Goal: Task Accomplishment & Management: Complete application form

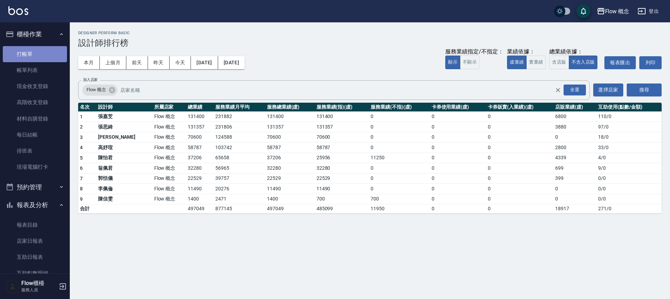
click at [38, 52] on link "打帳單" at bounding box center [35, 54] width 64 height 16
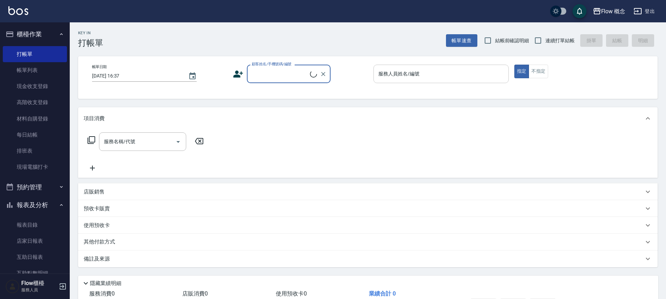
click at [457, 69] on input "服務人員姓名/編號" at bounding box center [441, 74] width 129 height 12
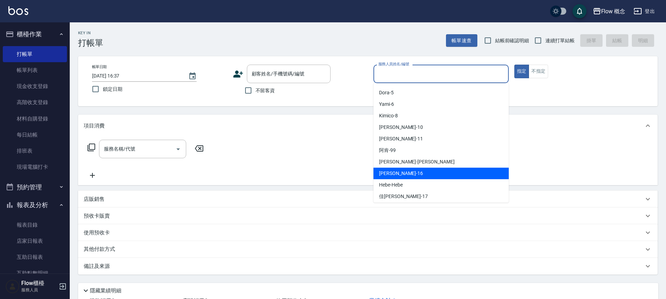
scroll to position [24, 0]
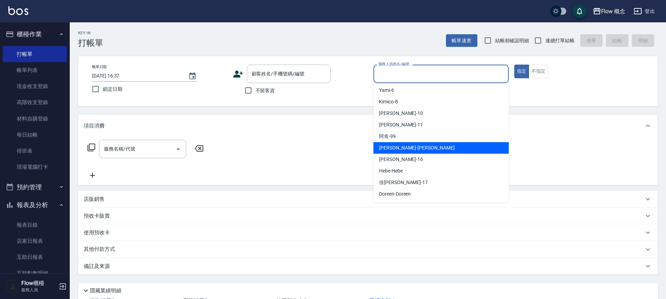
click at [397, 145] on span "[PERSON_NAME] -[PERSON_NAME]" at bounding box center [417, 147] width 76 height 7
type input "[PERSON_NAME]"
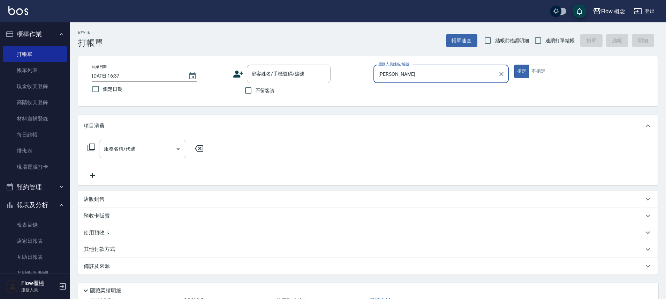
click at [152, 143] on input "服務名稱/代號" at bounding box center [137, 149] width 70 height 12
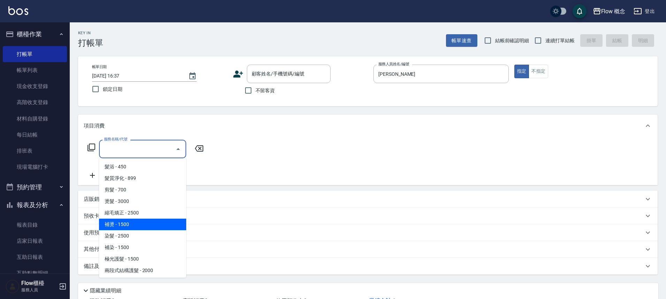
click at [142, 222] on span "補燙 - 1500" at bounding box center [142, 224] width 87 height 12
click at [140, 153] on input "補燙(303)" at bounding box center [132, 149] width 61 height 12
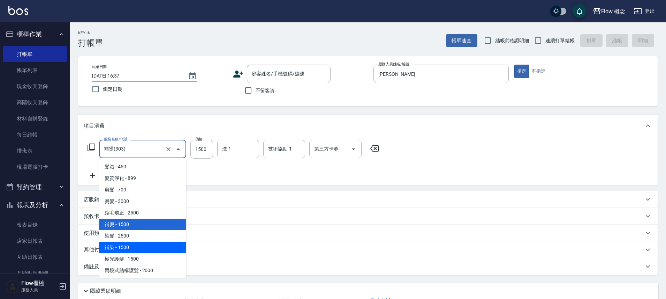
click at [137, 244] on span "補染 - 1500" at bounding box center [142, 247] width 87 height 12
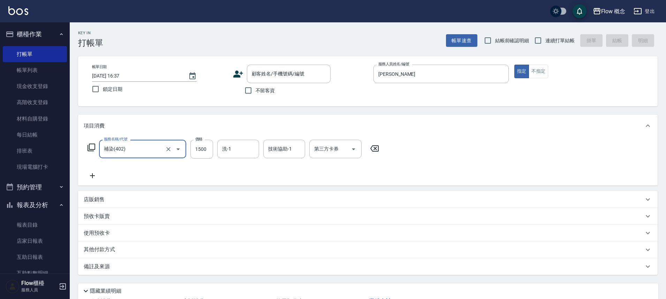
click at [137, 155] on div "補染(402) 服務名稱/代號" at bounding box center [142, 149] width 87 height 18
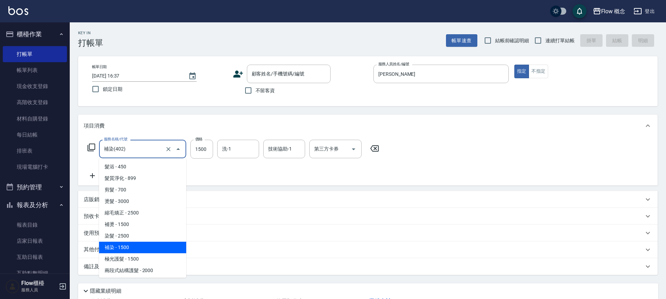
click at [138, 247] on span "補染 - 1500" at bounding box center [142, 247] width 87 height 12
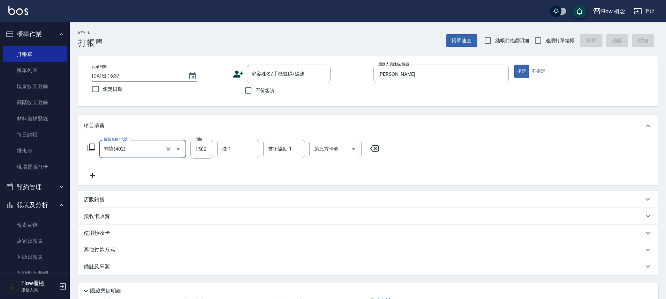
click at [144, 153] on input "補染(402)" at bounding box center [132, 149] width 61 height 12
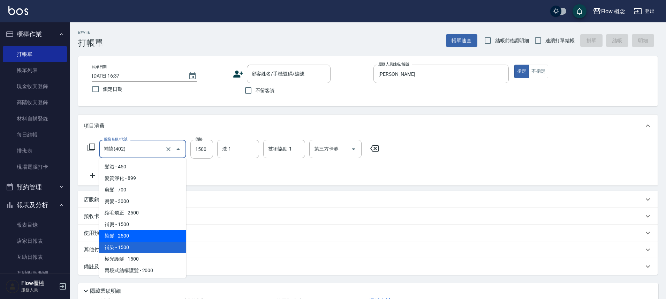
click at [142, 233] on span "染髮 - 2500" at bounding box center [142, 236] width 87 height 12
type input "染髮(401)"
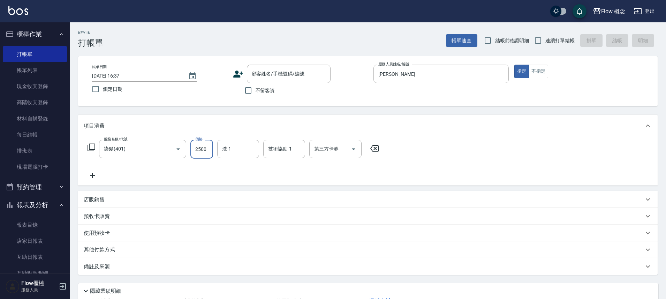
click at [209, 150] on input "2500" at bounding box center [202, 149] width 23 height 19
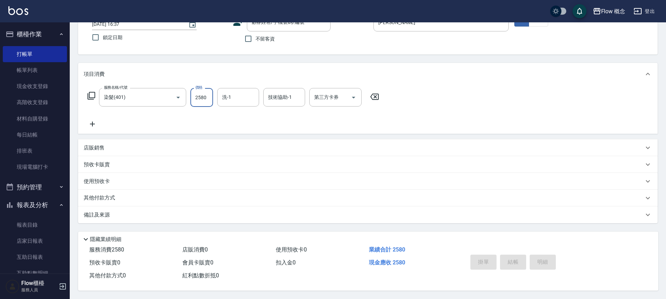
scroll to position [55, 0]
type input "2580"
click at [127, 216] on div "備註及來源" at bounding box center [368, 214] width 580 height 17
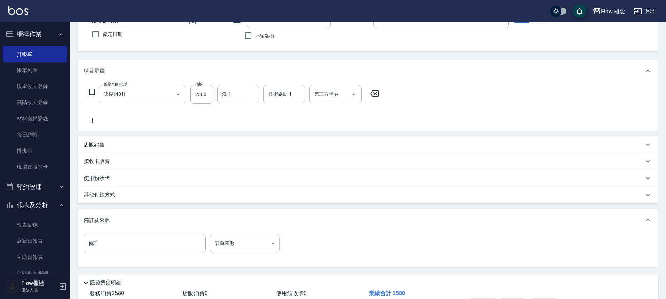
click at [229, 244] on body "Flow 概念 登出 櫃檯作業 打帳單 帳單列表 現金收支登錄 高階收支登錄 材料自購登錄 每日結帳 排班表 現場電腦打卡 預約管理 預約管理 單日預約紀錄 …" at bounding box center [333, 143] width 666 height 397
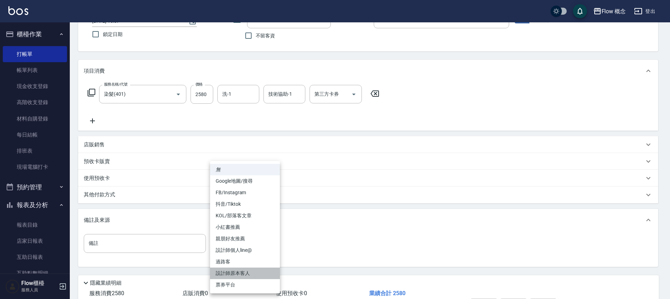
drag, startPoint x: 237, startPoint y: 268, endPoint x: 168, endPoint y: 219, distance: 84.5
click at [237, 269] on li "設計師原本客人" at bounding box center [245, 273] width 70 height 12
type input "設計師原本客人"
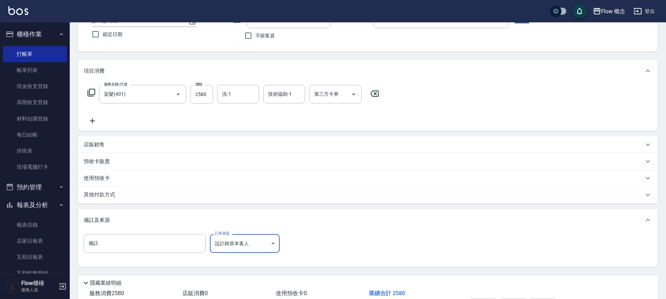
click at [129, 192] on div "其他付款方式" at bounding box center [364, 195] width 560 height 8
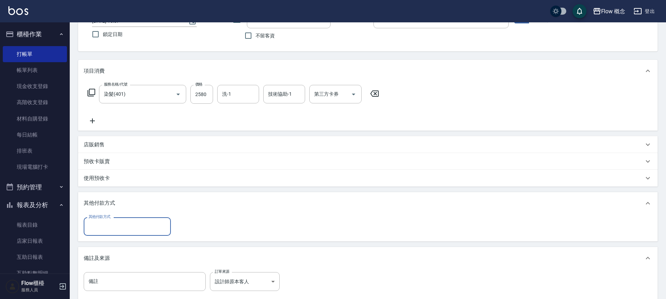
scroll to position [0, 0]
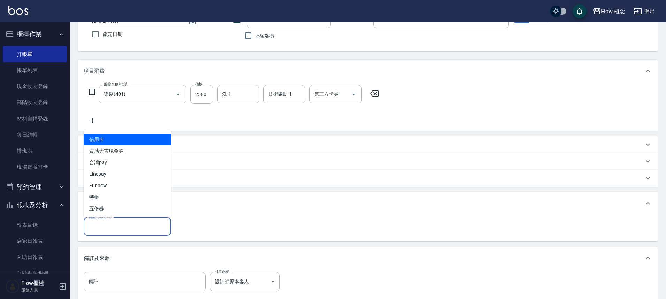
click at [134, 223] on input "其他付款方式" at bounding box center [127, 226] width 81 height 12
click at [115, 142] on span "信用卡" at bounding box center [127, 140] width 87 height 12
type input "信用卡"
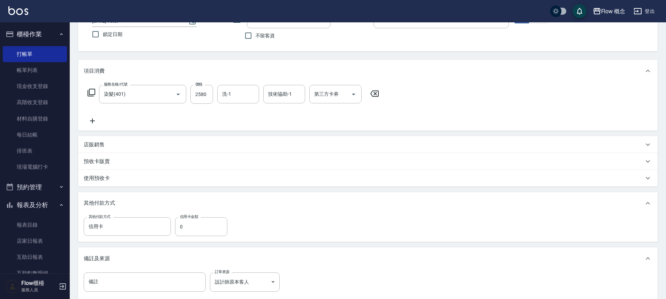
click at [94, 117] on icon at bounding box center [92, 121] width 17 height 8
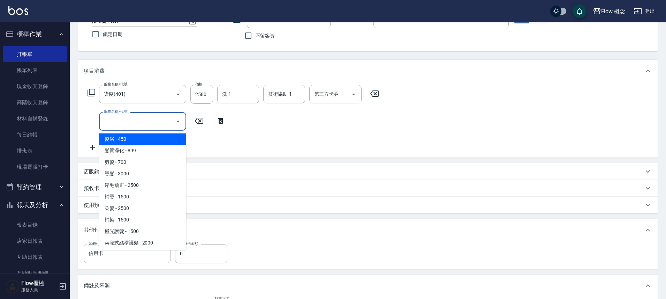
click at [127, 116] on input "服務名稱/代號" at bounding box center [137, 121] width 70 height 12
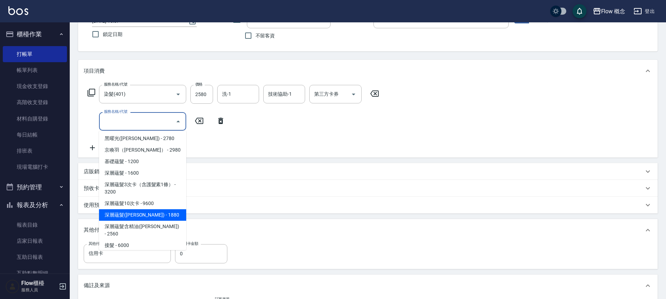
scroll to position [315, 0]
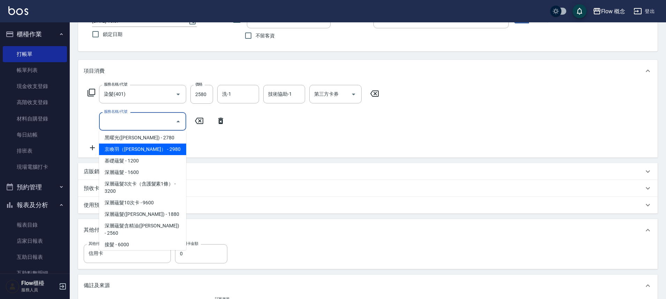
click at [146, 144] on span "京喚羽（[PERSON_NAME]） - 2980" at bounding box center [142, 149] width 87 height 12
type input "京喚羽（[PERSON_NAME]）(521)"
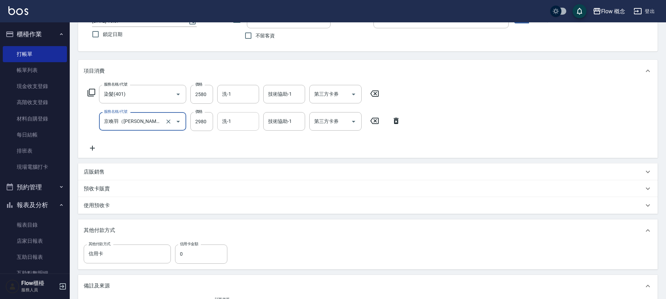
click at [239, 125] on input "洗-1" at bounding box center [239, 121] width 36 height 12
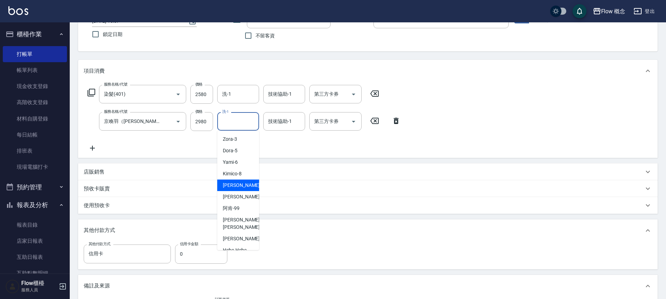
click at [240, 188] on div "[PERSON_NAME] -10" at bounding box center [238, 185] width 42 height 12
type input "[PERSON_NAME]-10"
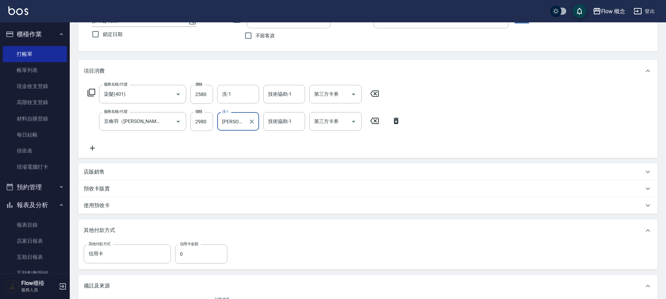
click at [89, 145] on icon at bounding box center [92, 148] width 17 height 8
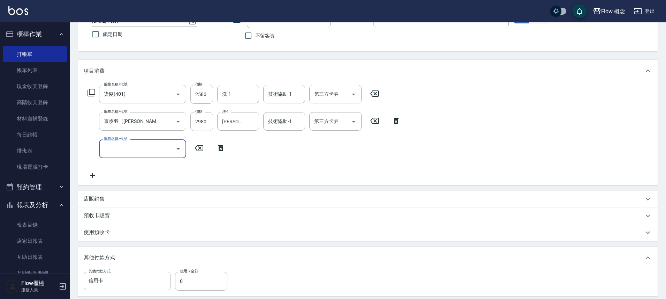
click at [123, 149] on input "服務名稱/代號" at bounding box center [137, 148] width 70 height 12
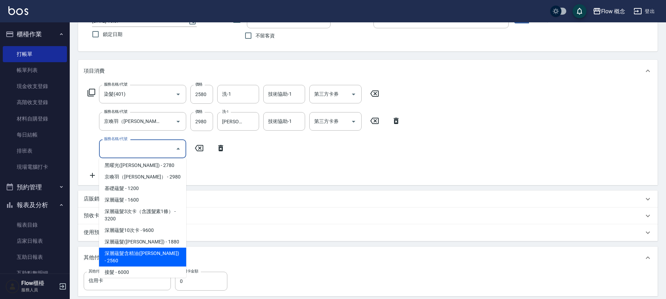
click at [142, 247] on span "深層蘊髮含精油([PERSON_NAME]) - 2560" at bounding box center [142, 256] width 87 height 19
type input "深層蘊髮含精油([PERSON_NAME])(606)"
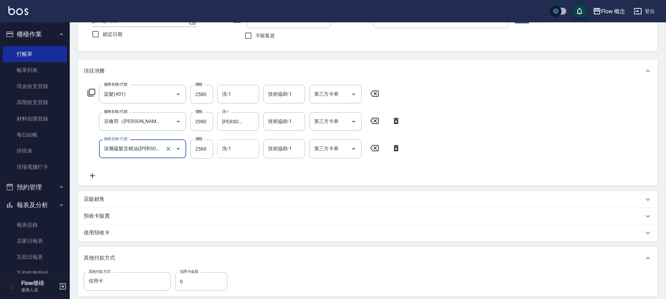
click at [247, 154] on input "洗-1" at bounding box center [239, 148] width 36 height 12
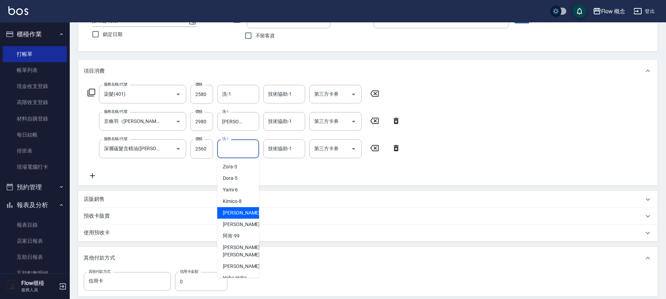
click at [222, 208] on div "[PERSON_NAME] -10" at bounding box center [238, 213] width 42 height 12
type input "[PERSON_NAME]-10"
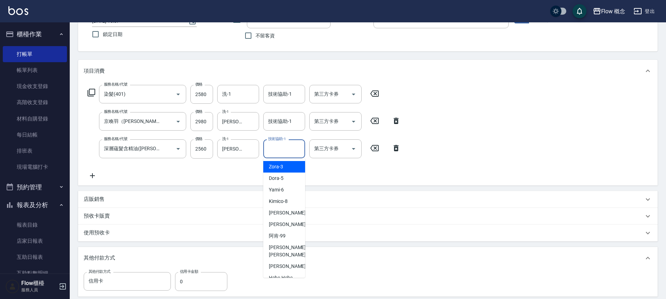
click at [276, 154] on input "技術協助-1" at bounding box center [285, 148] width 36 height 12
click at [274, 210] on span "[PERSON_NAME] -10" at bounding box center [291, 212] width 44 height 7
type input "[PERSON_NAME]-10"
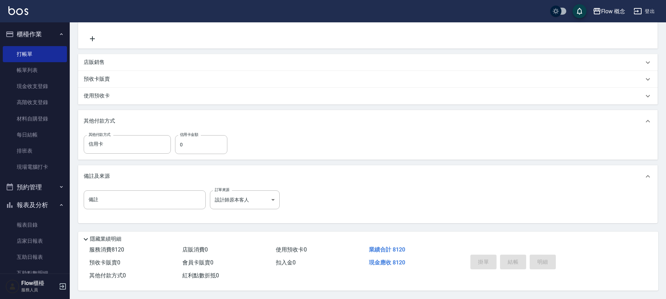
scroll to position [195, 0]
click at [193, 142] on input "0" at bounding box center [201, 144] width 52 height 19
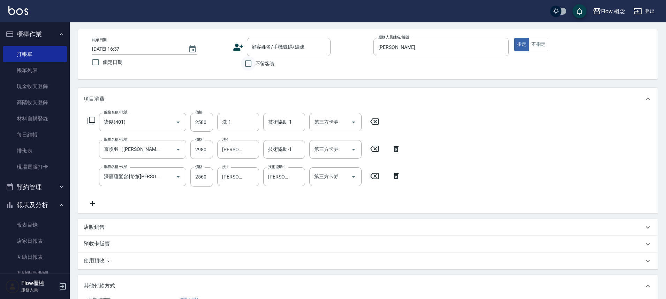
type input "8020"
click at [248, 61] on input "不留客資" at bounding box center [248, 63] width 15 height 15
checkbox input "true"
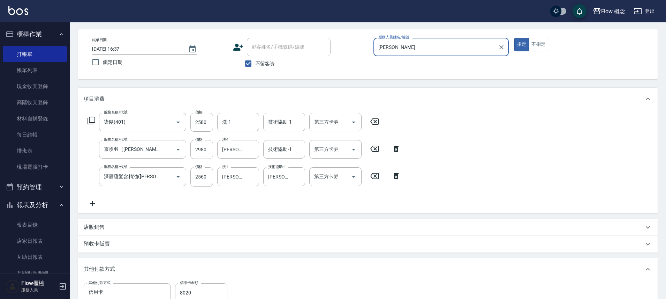
scroll to position [178, 0]
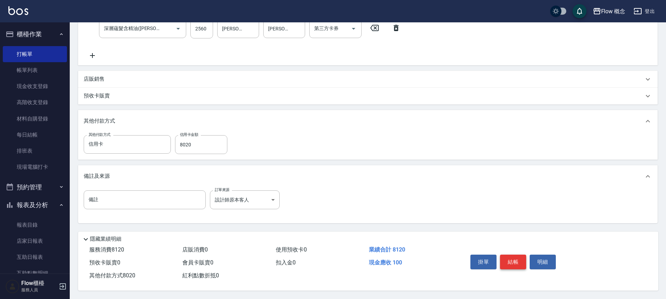
click at [510, 254] on button "結帳" at bounding box center [513, 261] width 26 height 15
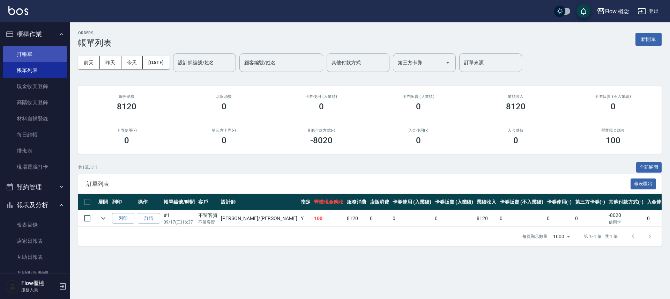
click at [36, 48] on link "打帳單" at bounding box center [35, 54] width 64 height 16
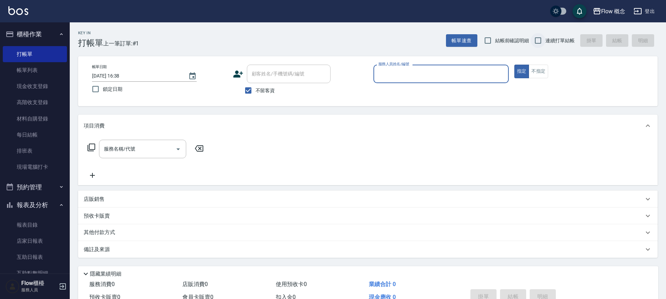
click at [536, 36] on input "連續打單結帳" at bounding box center [538, 40] width 15 height 15
checkbox input "true"
click at [420, 78] on input "服務人員姓名/編號" at bounding box center [441, 74] width 129 height 12
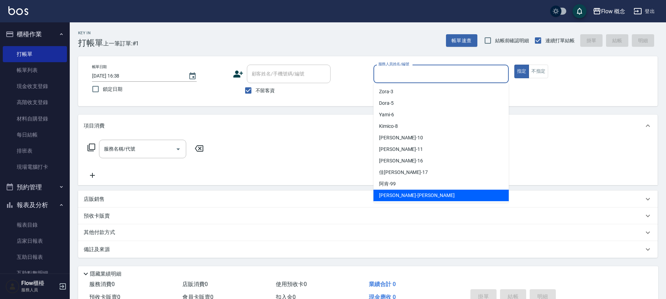
drag, startPoint x: 389, startPoint y: 191, endPoint x: 384, endPoint y: 186, distance: 7.7
click at [390, 191] on div "[PERSON_NAME] -[PERSON_NAME]" at bounding box center [441, 195] width 135 height 12
type input "[PERSON_NAME]"
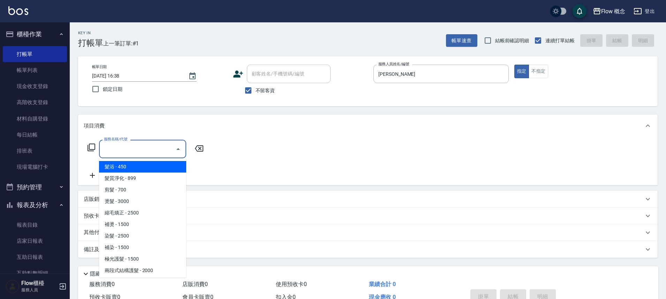
click at [144, 145] on input "服務名稱/代號" at bounding box center [137, 149] width 70 height 12
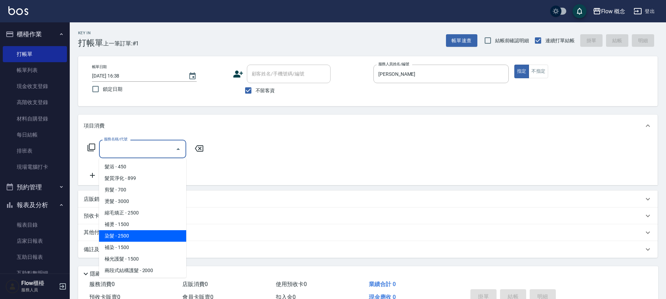
drag, startPoint x: 124, startPoint y: 237, endPoint x: 152, endPoint y: 199, distance: 47.0
click at [124, 236] on span "染髮 - 2500" at bounding box center [142, 236] width 87 height 12
type input "染髮(401)"
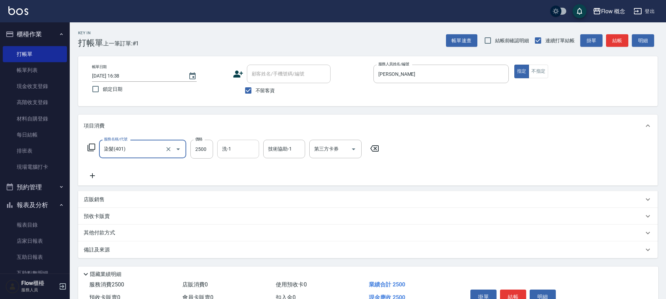
click at [217, 156] on div "洗-1" at bounding box center [238, 149] width 42 height 18
click at [209, 150] on input "2500" at bounding box center [202, 149] width 23 height 19
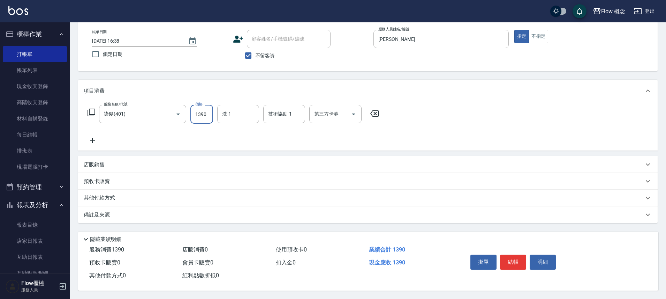
scroll to position [38, 0]
type input "1390"
click at [90, 138] on icon at bounding box center [92, 140] width 17 height 8
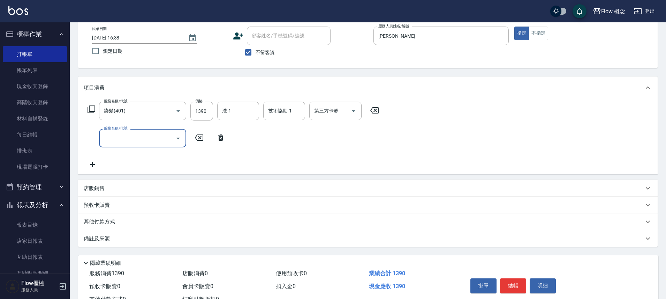
click at [126, 146] on div "服務名稱/代號" at bounding box center [142, 138] width 87 height 18
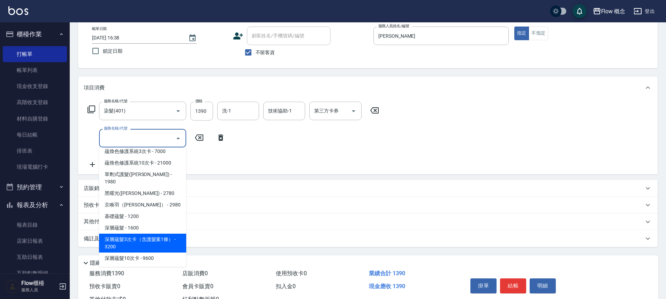
scroll to position [247, 0]
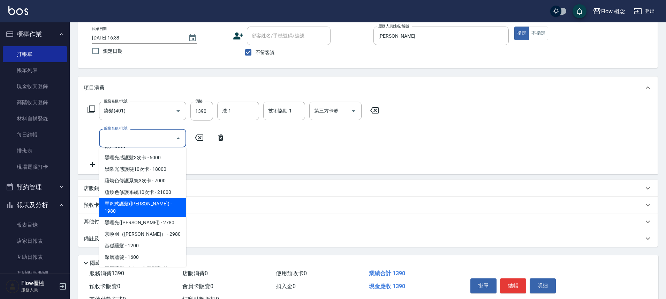
click at [159, 203] on span "單劑式護髮([PERSON_NAME]) - 1980" at bounding box center [142, 207] width 87 height 19
type input "單劑式護髮([PERSON_NAME])(519)"
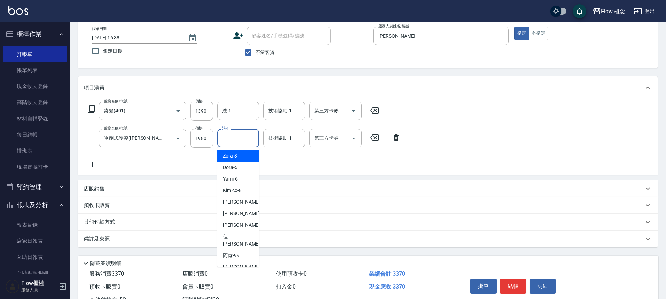
click at [233, 137] on input "洗-1" at bounding box center [239, 138] width 36 height 12
click at [242, 156] on div "Zora -3" at bounding box center [238, 156] width 42 height 12
type input "Zora-3"
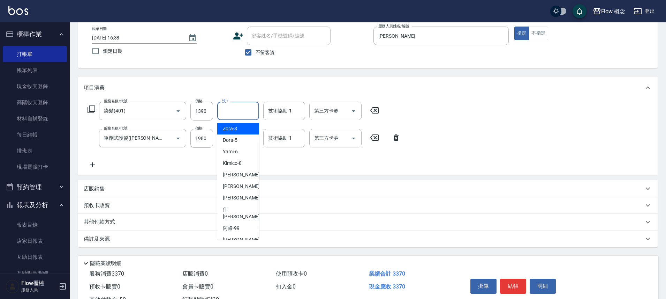
click at [239, 116] on input "洗-1" at bounding box center [239, 111] width 36 height 12
click at [231, 126] on span "Zora -3" at bounding box center [230, 128] width 14 height 7
type input "Zora-3"
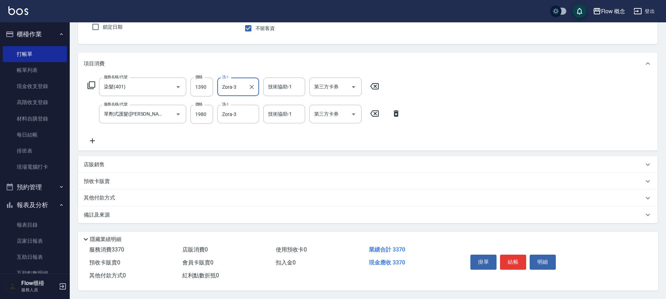
scroll to position [65, 0]
click at [196, 211] on div "備註及來源" at bounding box center [364, 214] width 560 height 7
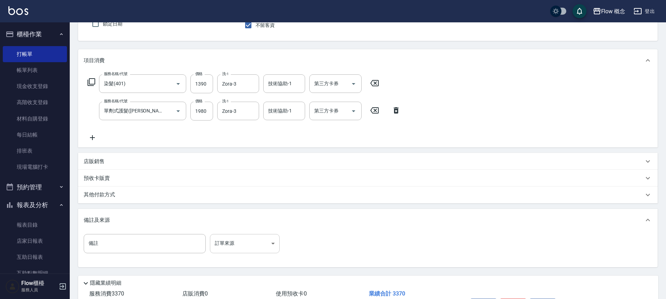
click at [246, 245] on body "Flow 概念 登出 櫃檯作業 打帳單 帳單列表 現金收支登錄 高階收支登錄 材料自購登錄 每日結帳 排班表 現場電腦打卡 預約管理 預約管理 單日預約紀錄 …" at bounding box center [333, 139] width 666 height 408
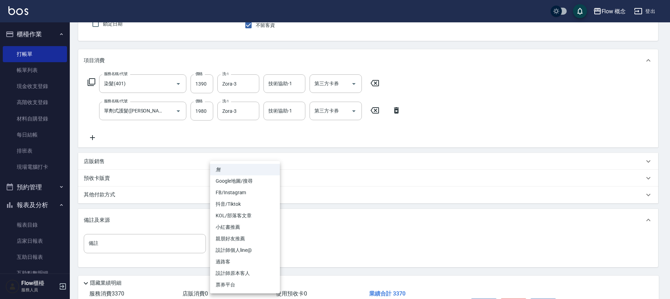
click at [235, 193] on li "FB/Instagram" at bounding box center [245, 193] width 70 height 12
type input "FB/Instagram"
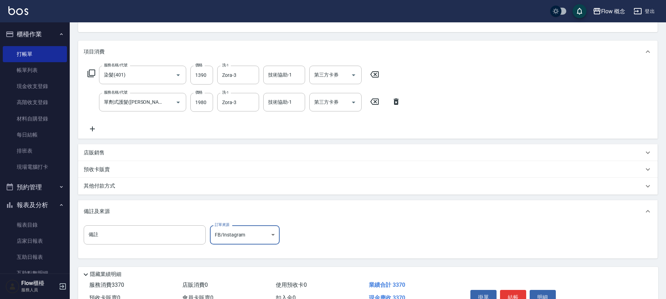
click at [505, 293] on button "結帳" at bounding box center [513, 297] width 26 height 15
type input "[DATE] 16:39"
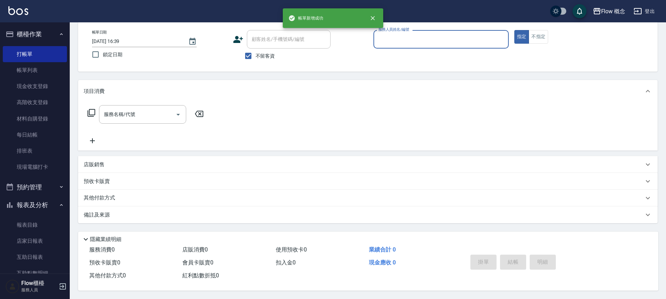
scroll to position [38, 0]
click at [436, 30] on div "服務人員姓名/編號" at bounding box center [441, 39] width 135 height 18
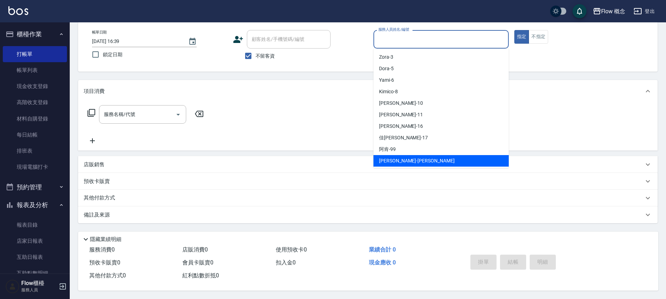
click at [382, 157] on span "[PERSON_NAME] -[PERSON_NAME]" at bounding box center [417, 160] width 76 height 7
type input "[PERSON_NAME]"
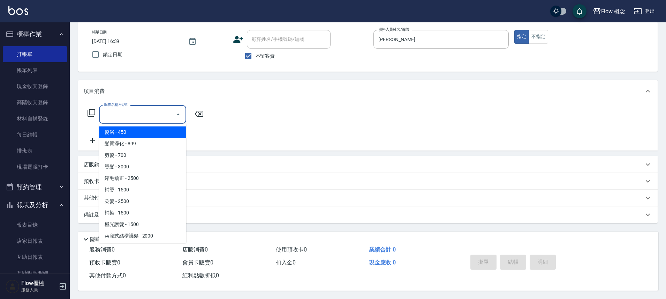
click at [141, 108] on input "服務名稱/代號" at bounding box center [137, 114] width 70 height 12
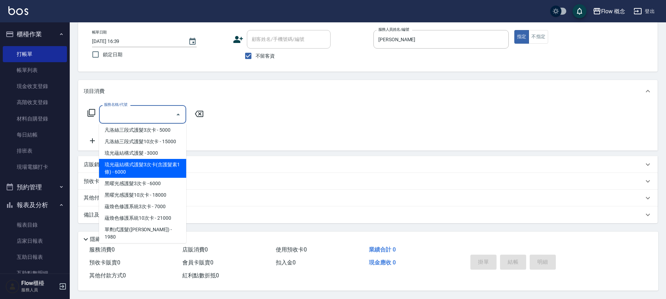
scroll to position [231, 0]
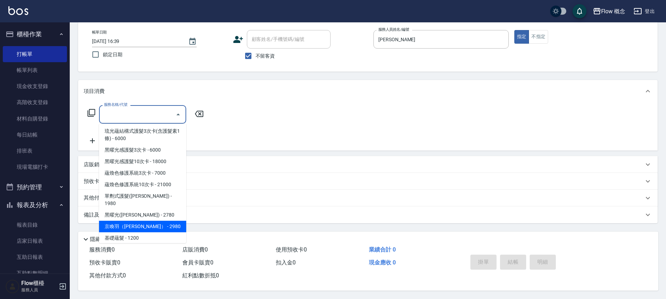
click at [141, 221] on span "京喚羽（[PERSON_NAME]） - 2980" at bounding box center [142, 227] width 87 height 12
type input "京喚羽（[PERSON_NAME]）(521)"
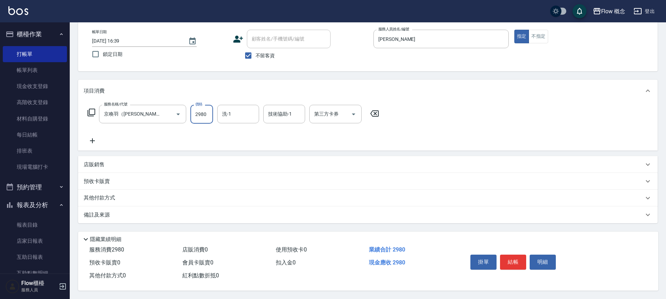
click at [211, 114] on input "2980" at bounding box center [202, 114] width 23 height 19
type input "3460"
click at [229, 114] on input "洗-1" at bounding box center [239, 114] width 36 height 12
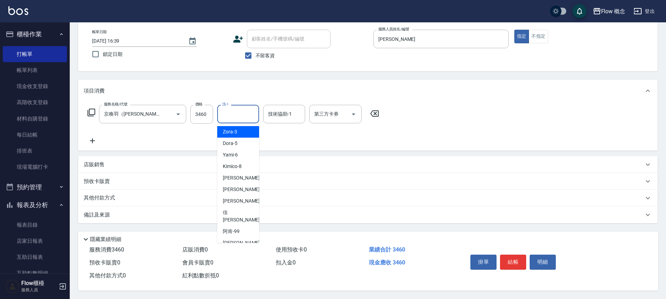
click at [232, 131] on span "Zora -3" at bounding box center [230, 131] width 14 height 7
type input "Zora-3"
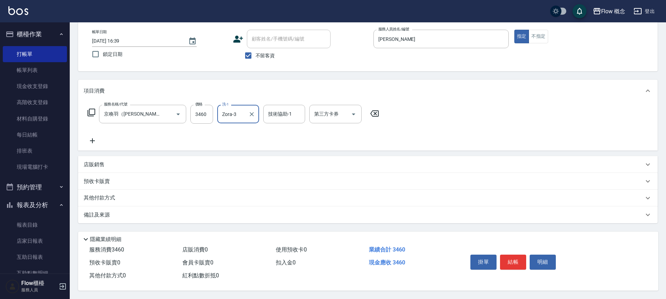
scroll to position [38, 0]
click at [107, 217] on div "備註及來源" at bounding box center [368, 214] width 580 height 17
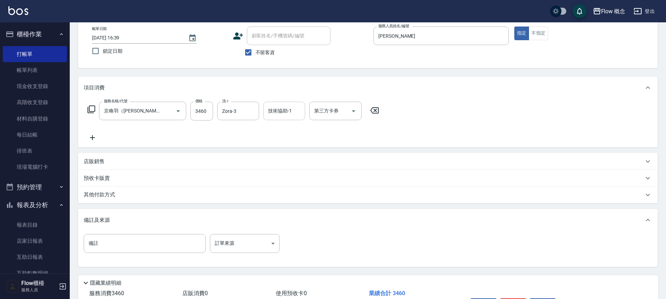
drag, startPoint x: 280, startPoint y: 112, endPoint x: 281, endPoint y: 118, distance: 5.7
click at [280, 112] on input "技術協助-1" at bounding box center [285, 111] width 36 height 12
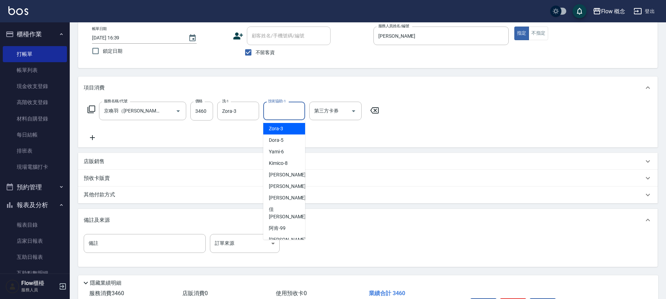
click at [279, 133] on div "Zora -3" at bounding box center [284, 129] width 42 height 12
type input "Zora-3"
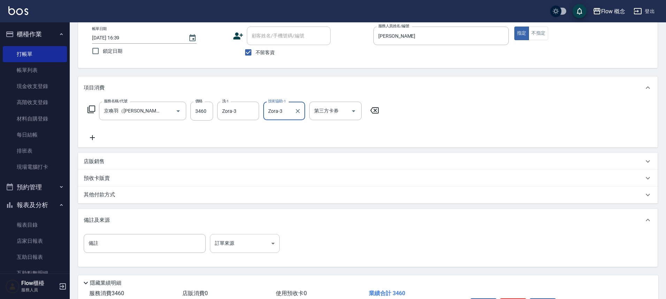
click at [254, 241] on body "Flow 概念 登出 櫃檯作業 打帳單 帳單列表 現金收支登錄 高階收支登錄 材料自購登錄 每日結帳 排班表 現場電腦打卡 預約管理 預約管理 單日預約紀錄 …" at bounding box center [333, 152] width 666 height 380
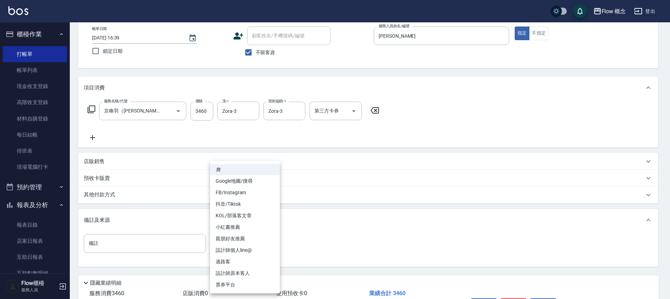
click at [242, 272] on li "設計師原本客人" at bounding box center [245, 273] width 70 height 12
type input "設計師原本客人"
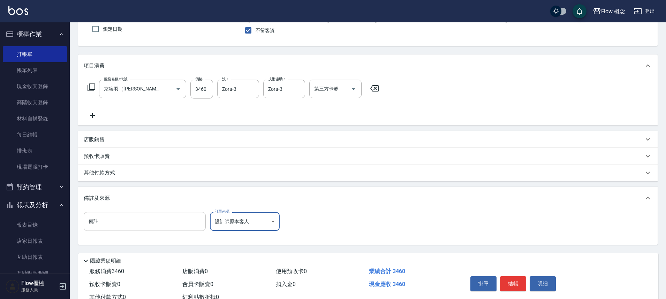
scroll to position [85, 0]
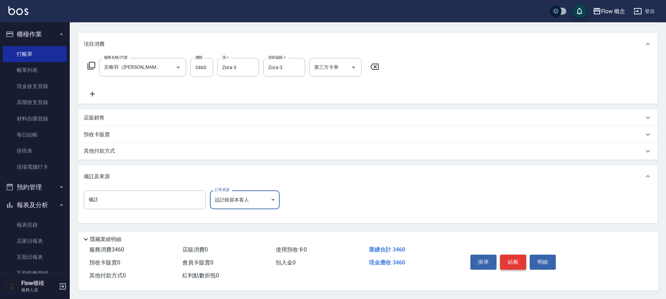
click at [515, 260] on button "結帳" at bounding box center [513, 261] width 26 height 15
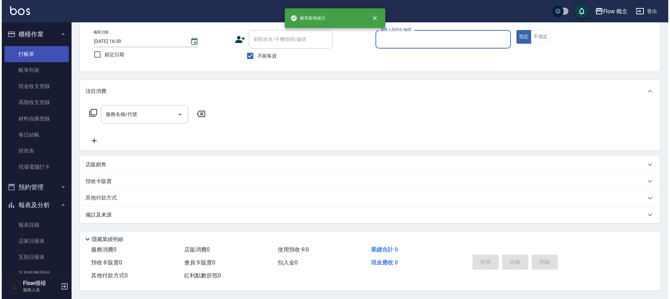
scroll to position [0, 0]
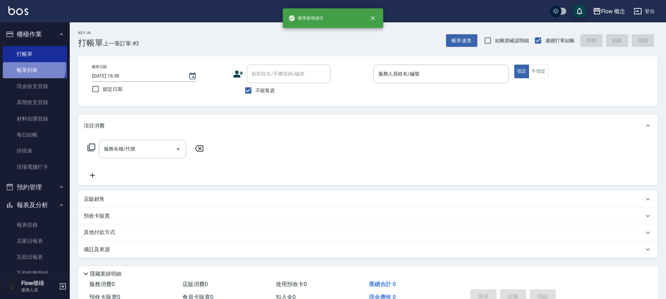
click at [32, 67] on link "帳單列表" at bounding box center [35, 70] width 64 height 16
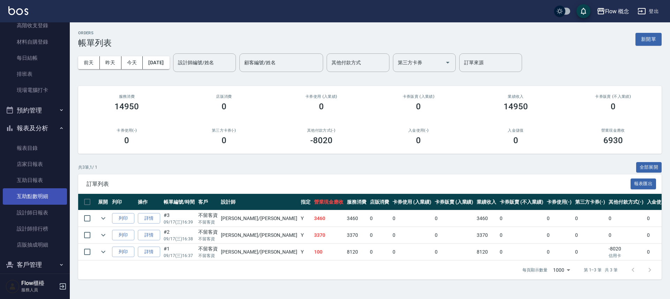
scroll to position [103, 0]
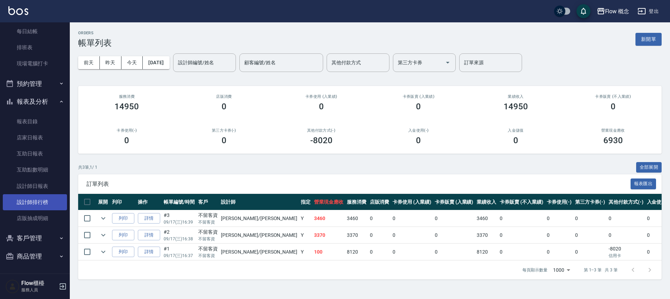
click at [42, 204] on link "設計師排行榜" at bounding box center [35, 202] width 64 height 16
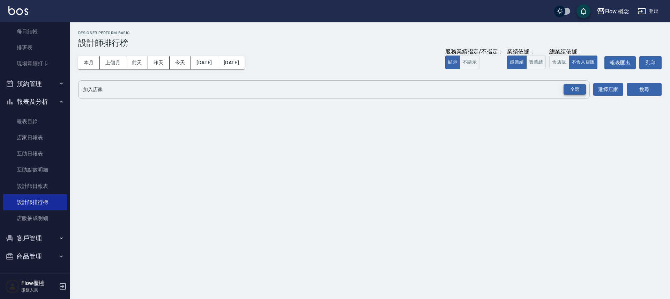
click at [570, 92] on div "全選" at bounding box center [575, 89] width 22 height 11
click at [629, 89] on button "搜尋" at bounding box center [644, 89] width 35 height 13
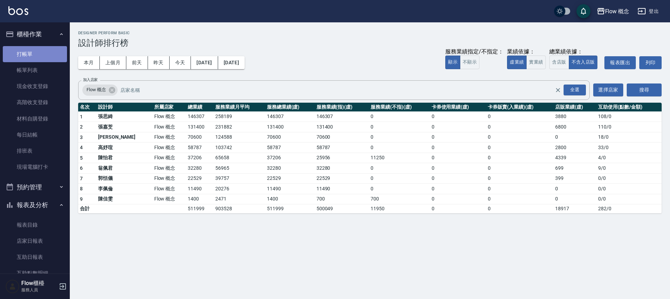
click at [37, 58] on link "打帳單" at bounding box center [35, 54] width 64 height 16
